Goal: Information Seeking & Learning: Learn about a topic

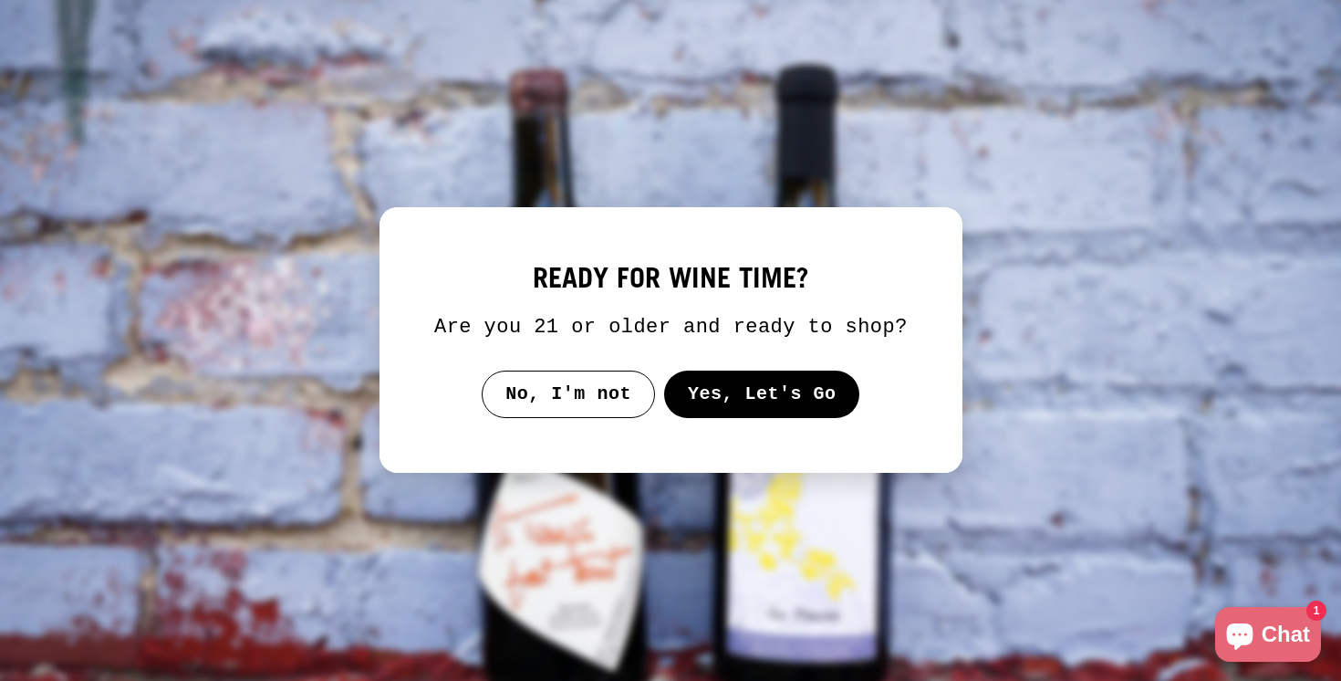
click at [722, 411] on button "Yes, Let's Go" at bounding box center [761, 393] width 196 height 47
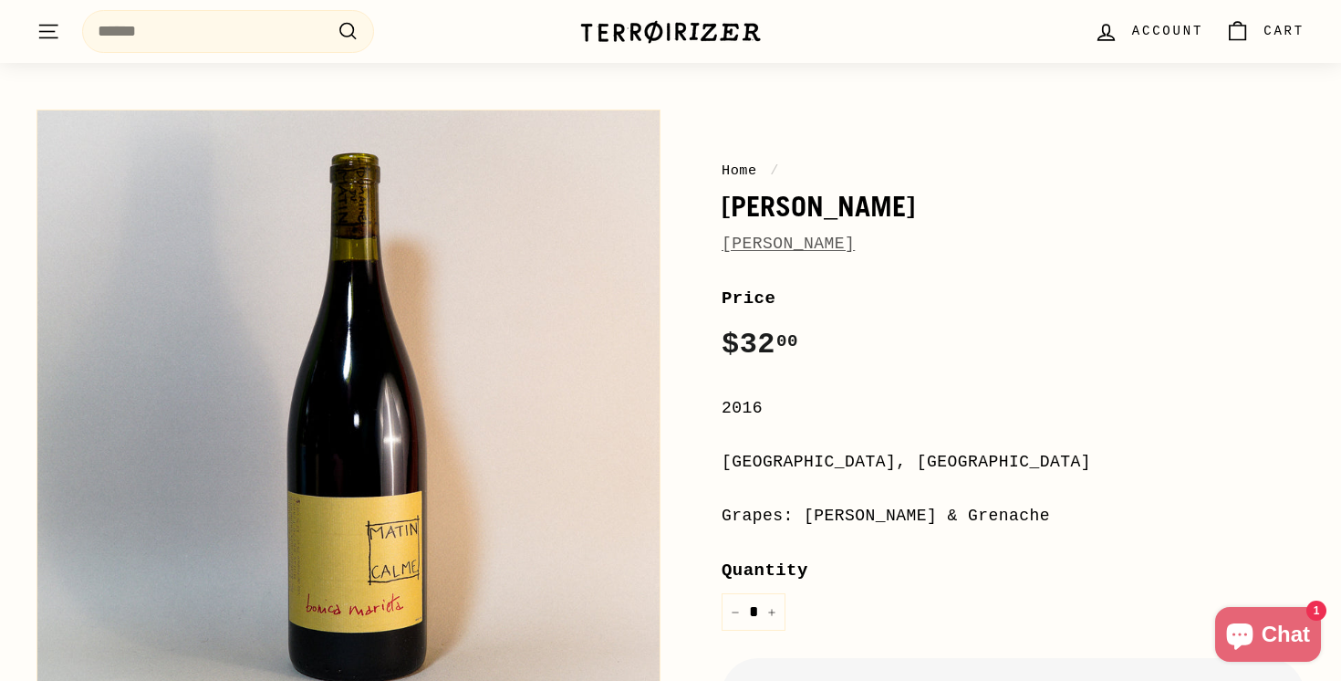
scroll to position [80, 0]
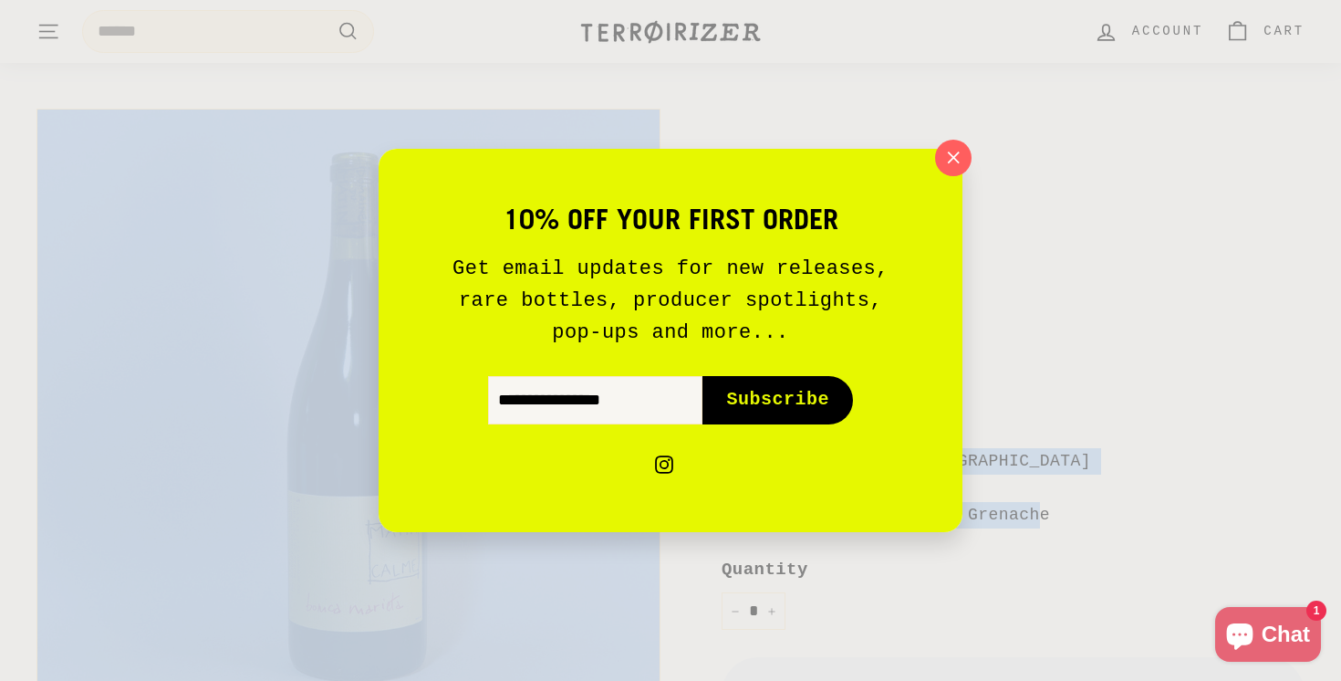
drag, startPoint x: 802, startPoint y: 514, endPoint x: 880, endPoint y: 511, distance: 78.5
click at [951, 158] on icon "button" at bounding box center [953, 157] width 27 height 27
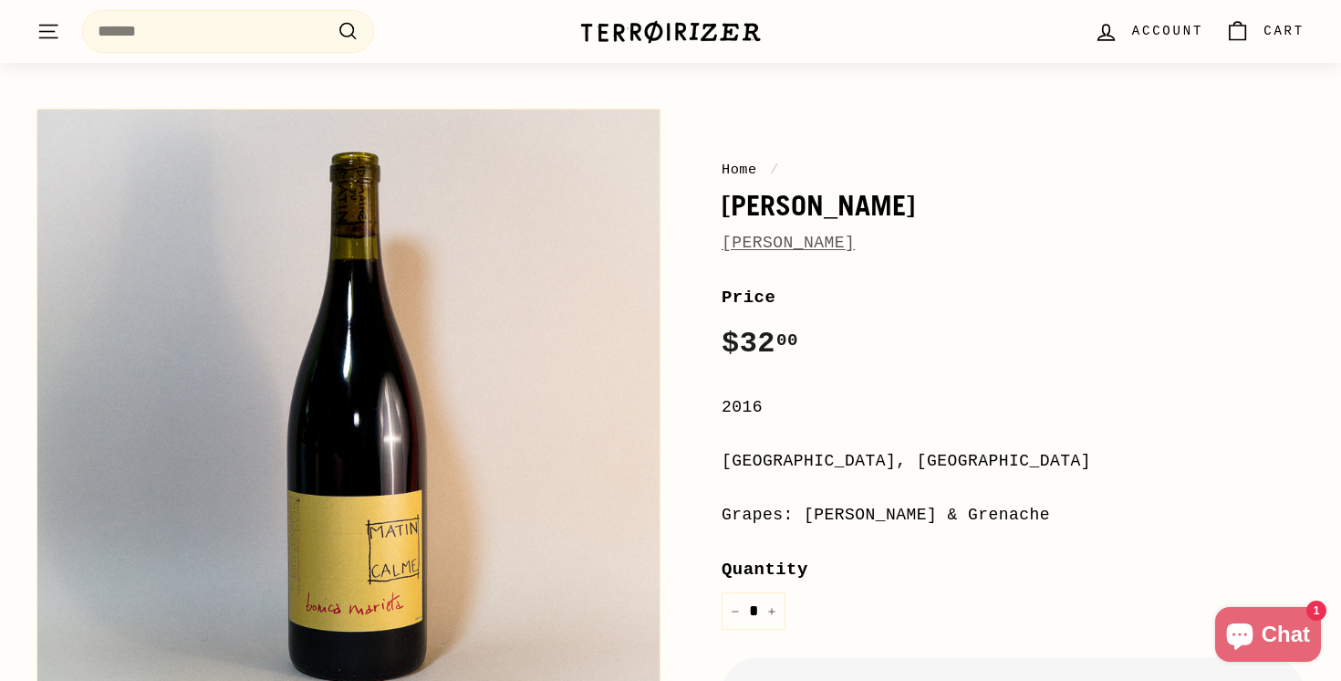
click at [852, 577] on label "Quantity" at bounding box center [1013, 569] width 583 height 27
click at [785, 592] on input "*" at bounding box center [754, 610] width 64 height 37
drag, startPoint x: 883, startPoint y: 514, endPoint x: 812, endPoint y: 514, distance: 71.2
click at [812, 514] on div "Grapes: [PERSON_NAME] & Grenache" at bounding box center [1013, 515] width 583 height 26
click at [1001, 515] on div "Grapes: [PERSON_NAME] & Grenache" at bounding box center [1013, 515] width 583 height 26
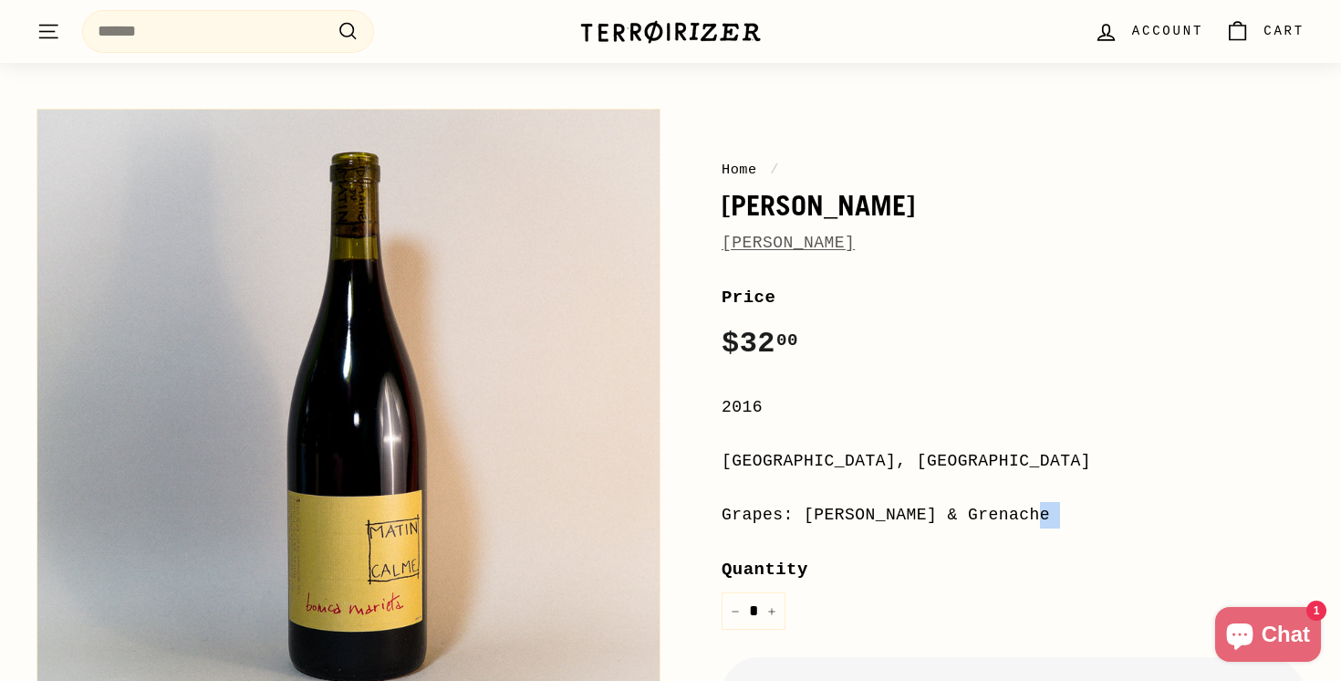
drag, startPoint x: 1001, startPoint y: 515, endPoint x: 832, endPoint y: 516, distance: 168.8
click at [833, 516] on div "Grapes: [PERSON_NAME] & Grenache" at bounding box center [1013, 515] width 583 height 26
copy div "[PERSON_NAME] & Grenache"
